Goal: Check status: Check status

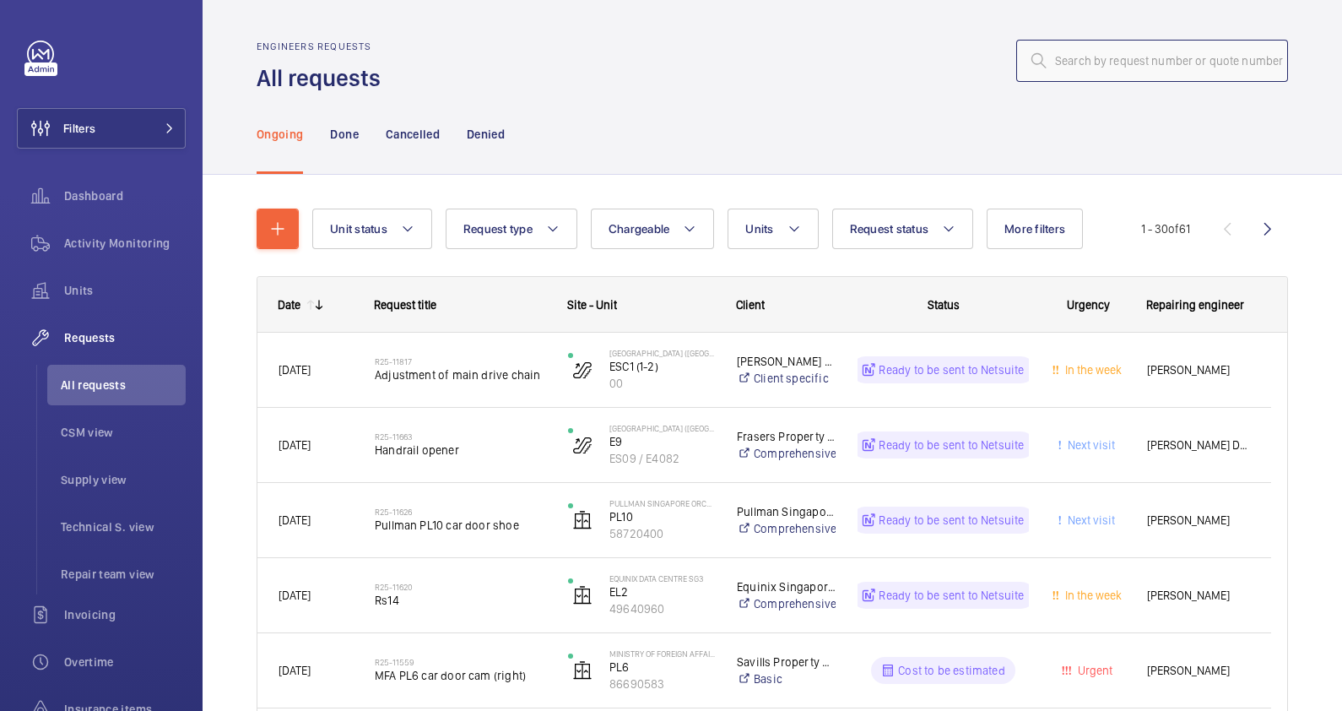
click at [1105, 57] on input "text" at bounding box center [1152, 61] width 272 height 42
click at [347, 138] on p "Done" at bounding box center [344, 134] width 28 height 17
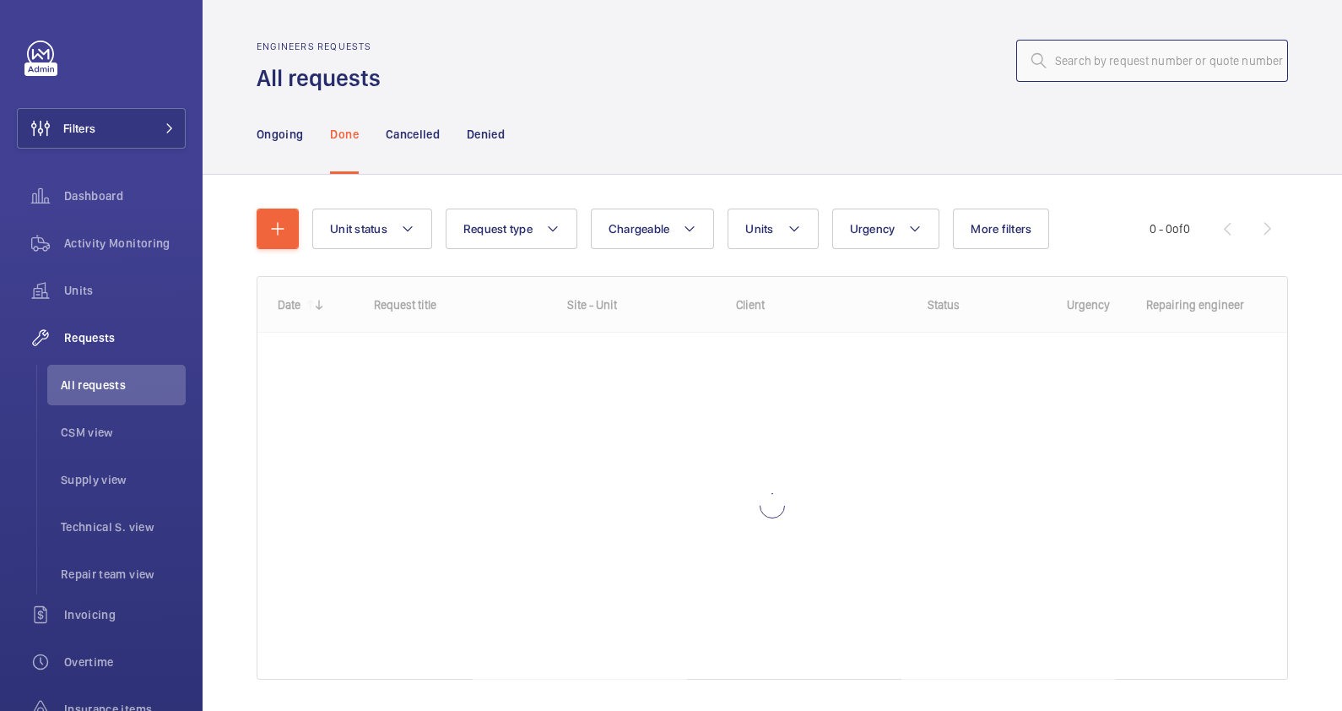
click at [1073, 57] on input "text" at bounding box center [1152, 61] width 272 height 42
paste input "R25-09272"
type input "R25-09272"
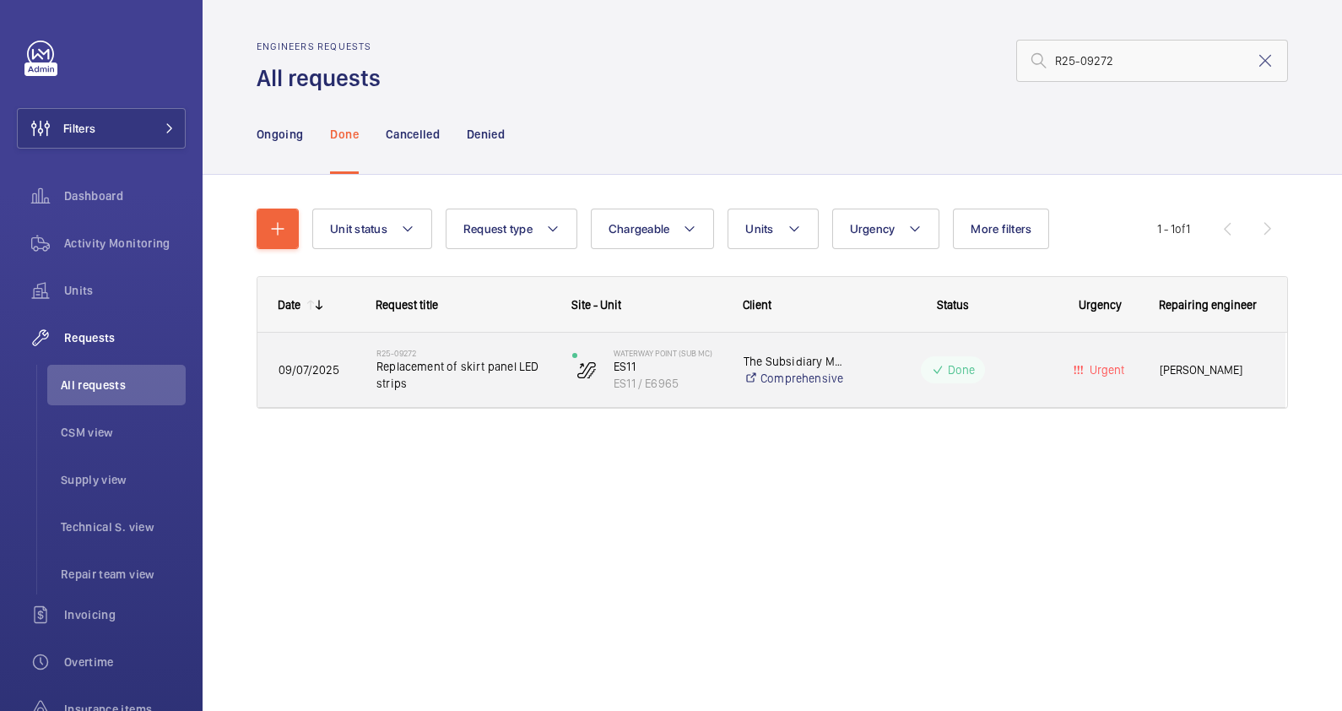
click at [478, 382] on span "Replacement of skirt panel LED strips" at bounding box center [463, 375] width 174 height 34
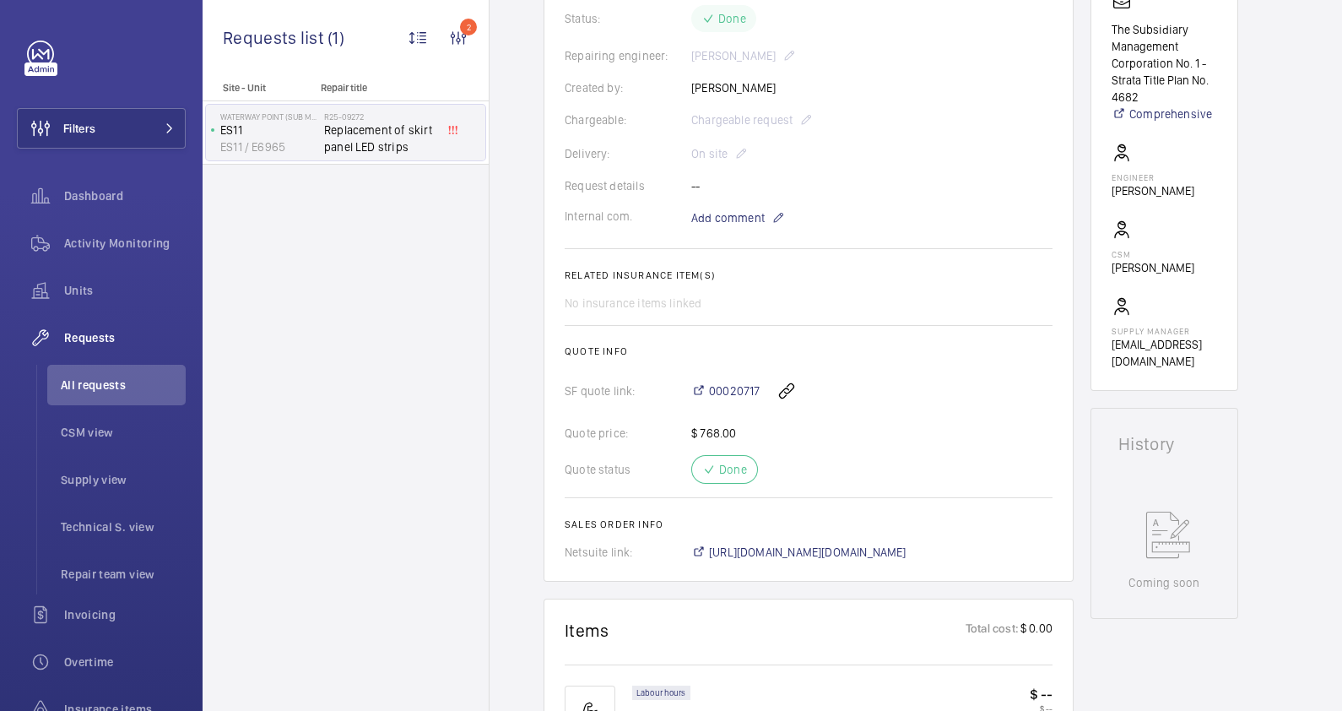
scroll to position [527, 0]
